Goal: Task Accomplishment & Management: Use online tool/utility

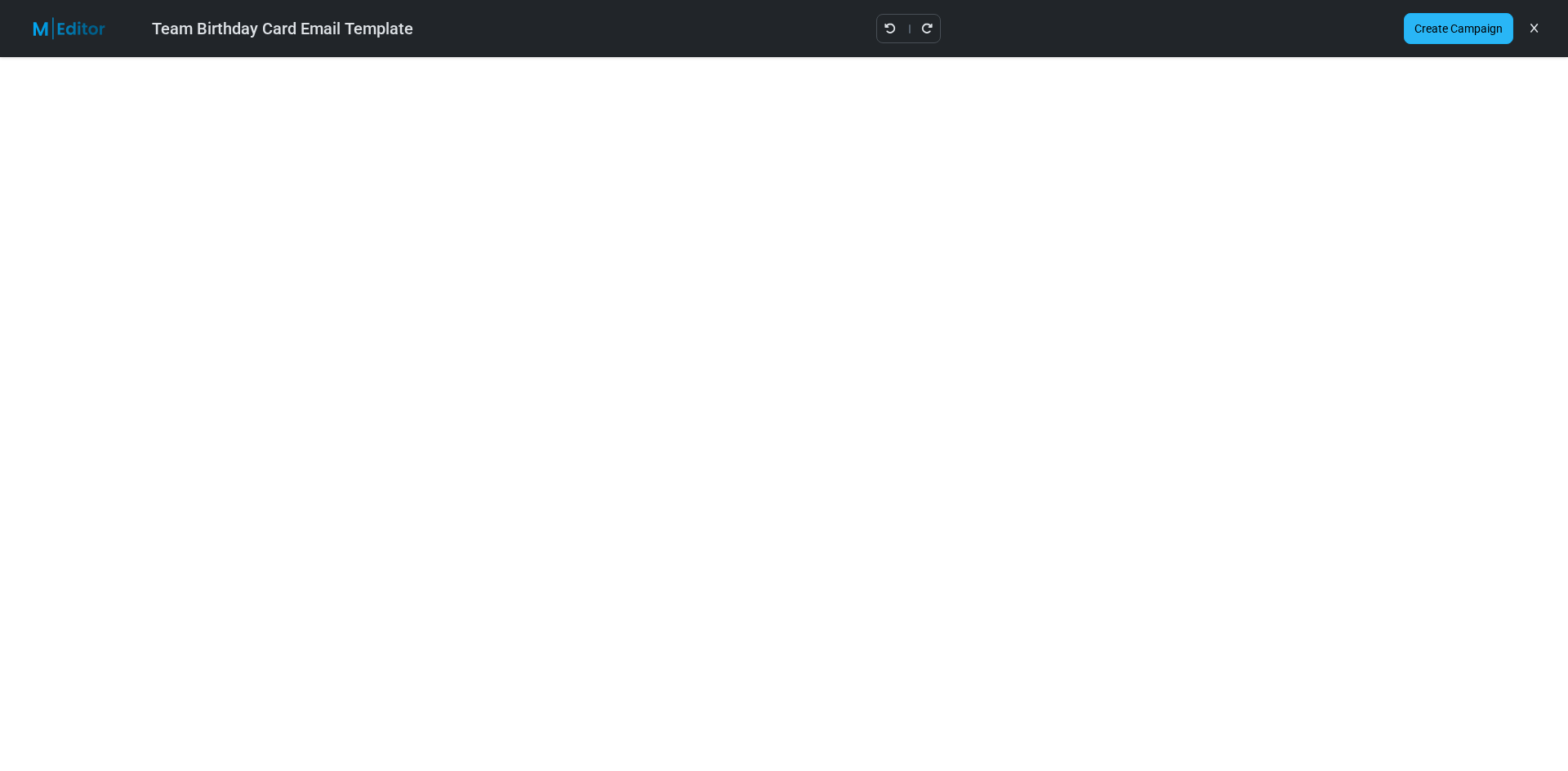
click at [1450, 36] on link "Create Campaign" at bounding box center [1458, 29] width 109 height 32
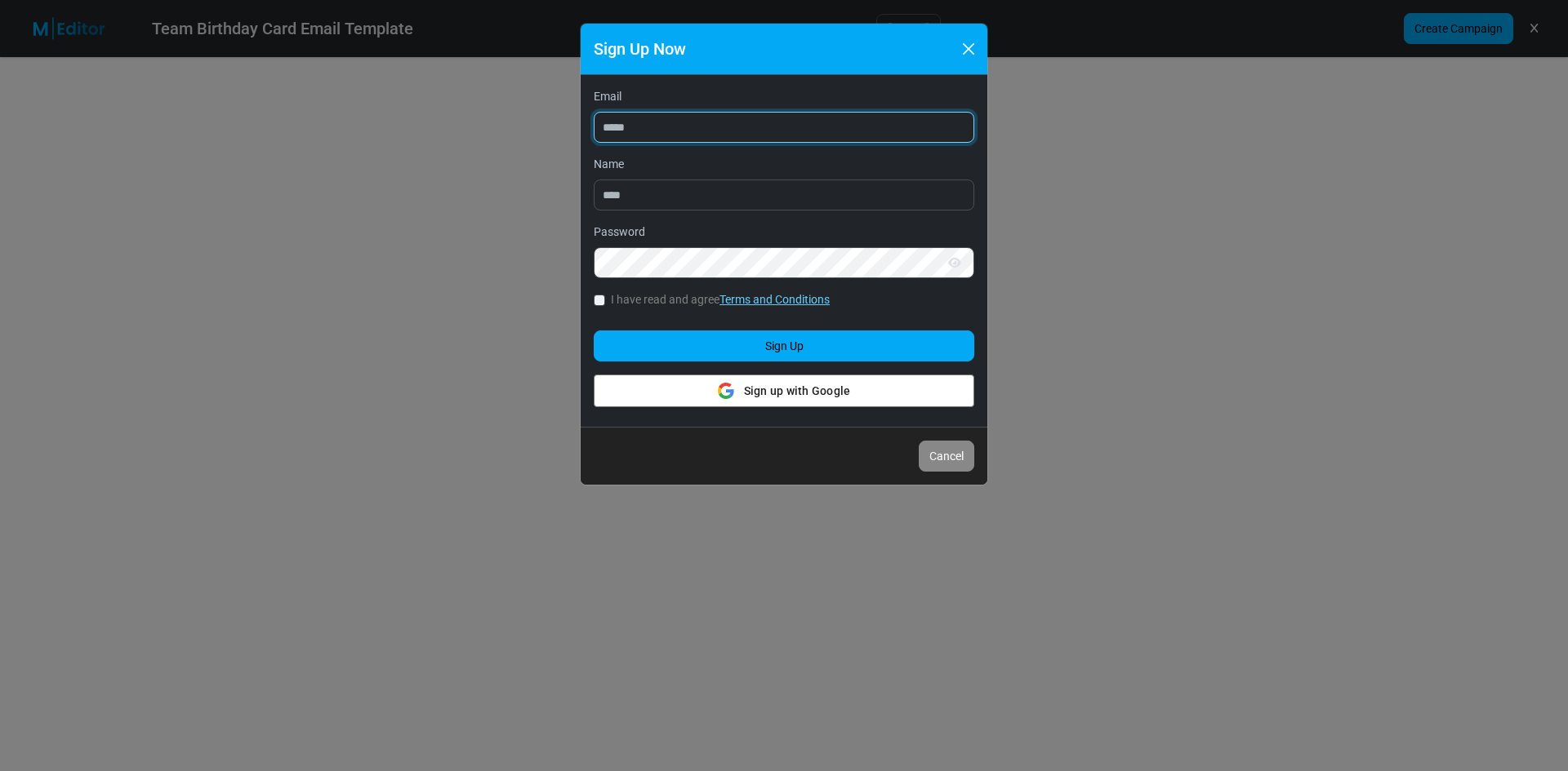
click at [628, 121] on input "Email" at bounding box center [784, 128] width 380 height 32
click at [970, 36] on button "Close" at bounding box center [968, 48] width 25 height 25
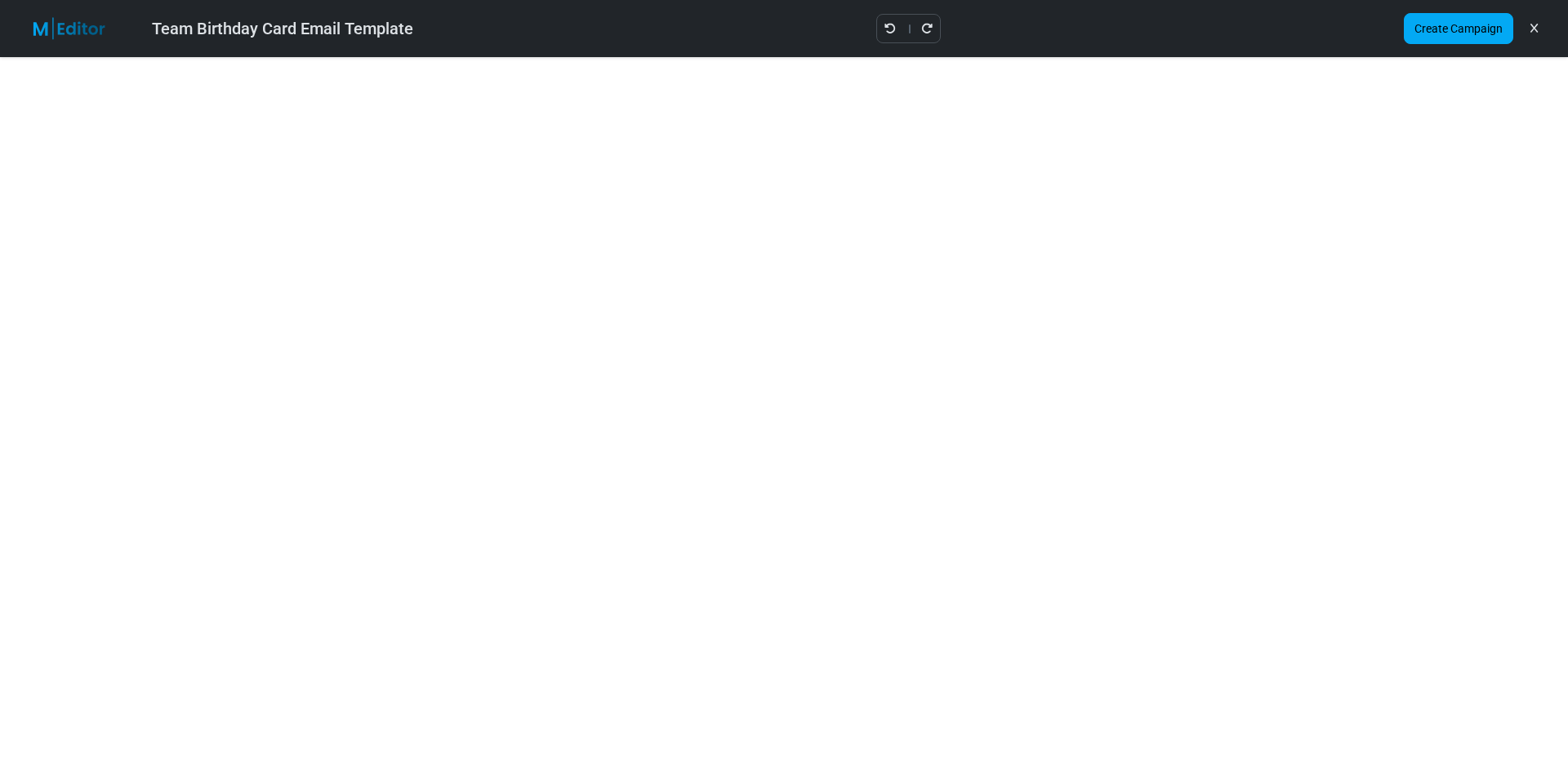
click at [1535, 29] on icon at bounding box center [1534, 29] width 7 height 1
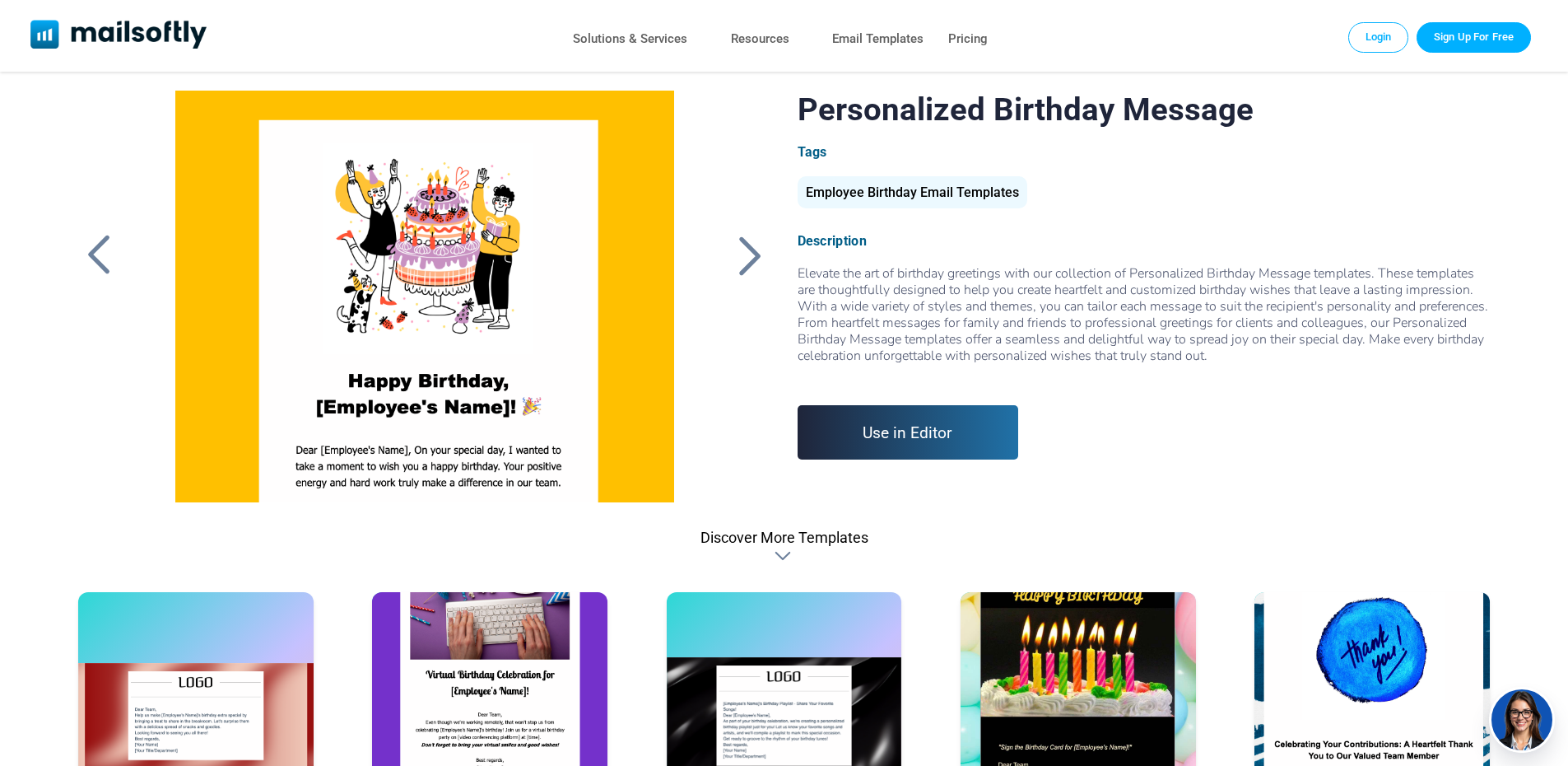
scroll to position [165, 0]
